Goal: Register for event/course

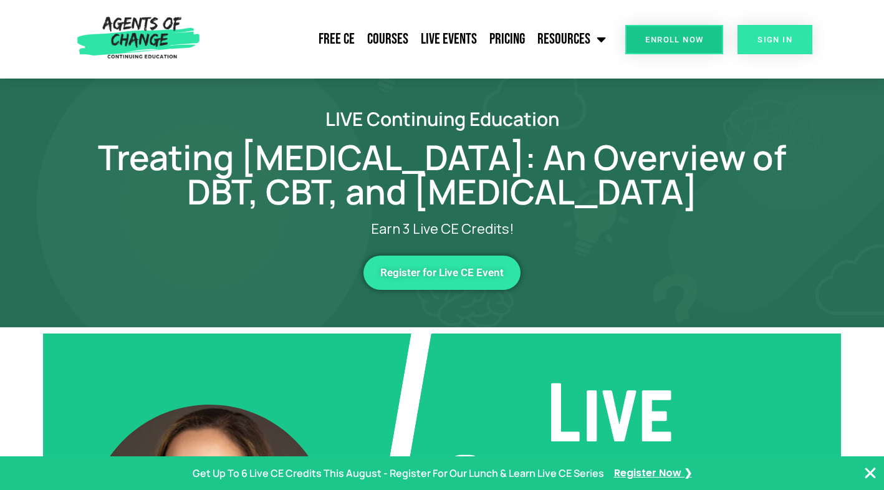
click at [787, 46] on link "SIGN IN" at bounding box center [774, 39] width 75 height 29
click at [421, 290] on link "Register for Live CE Event" at bounding box center [441, 273] width 157 height 34
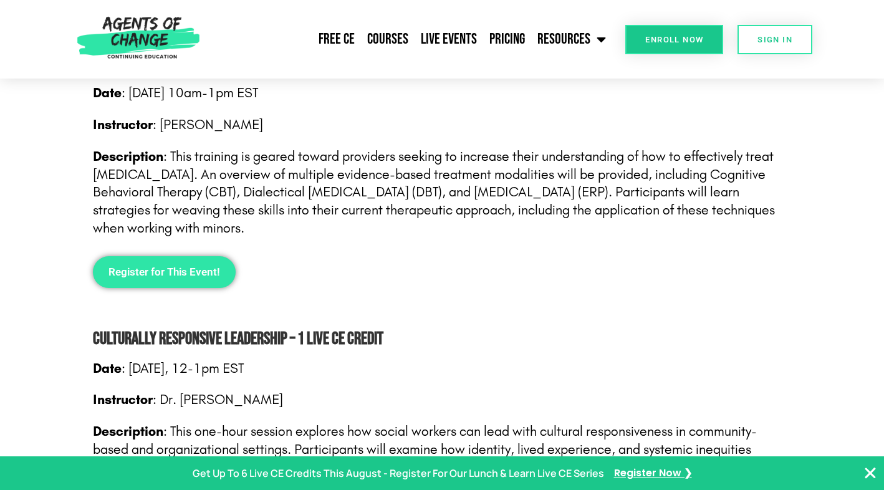
scroll to position [816, 0]
